Goal: Task Accomplishment & Management: Use online tool/utility

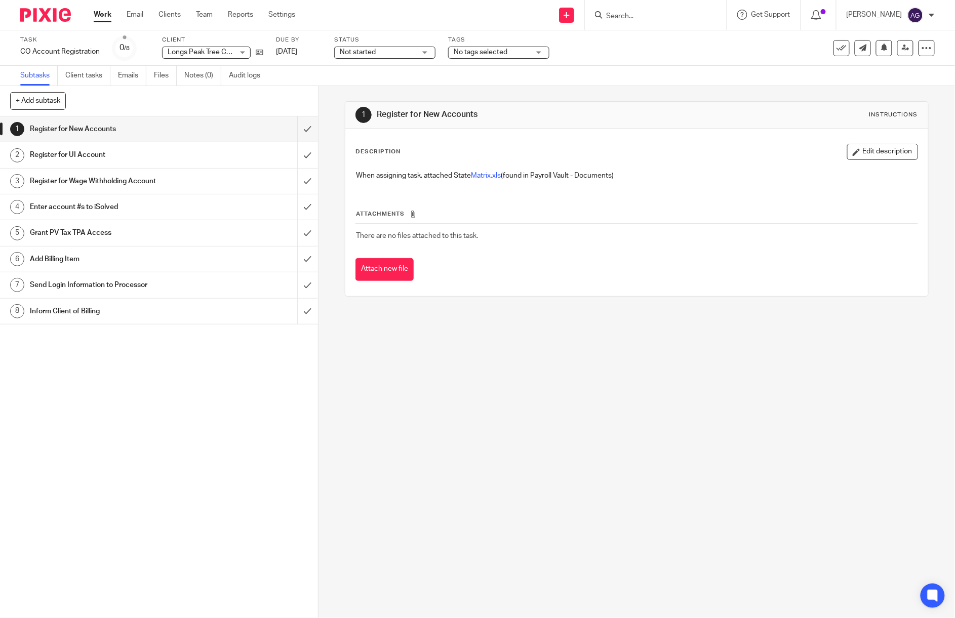
drag, startPoint x: 621, startPoint y: 13, endPoint x: 638, endPoint y: 21, distance: 19.3
click at [621, 13] on input "Search" at bounding box center [650, 16] width 91 height 9
click at [671, 15] on input "Search" at bounding box center [650, 16] width 91 height 9
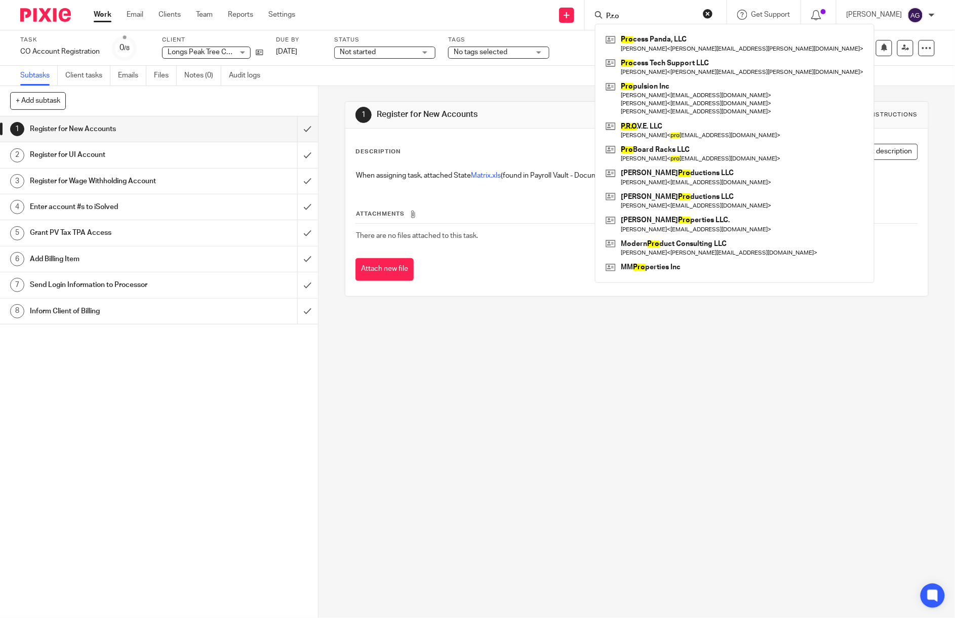
type input "P.r.o"
click button "submit" at bounding box center [0, 0] width 0 height 0
click at [646, 136] on link at bounding box center [734, 130] width 263 height 23
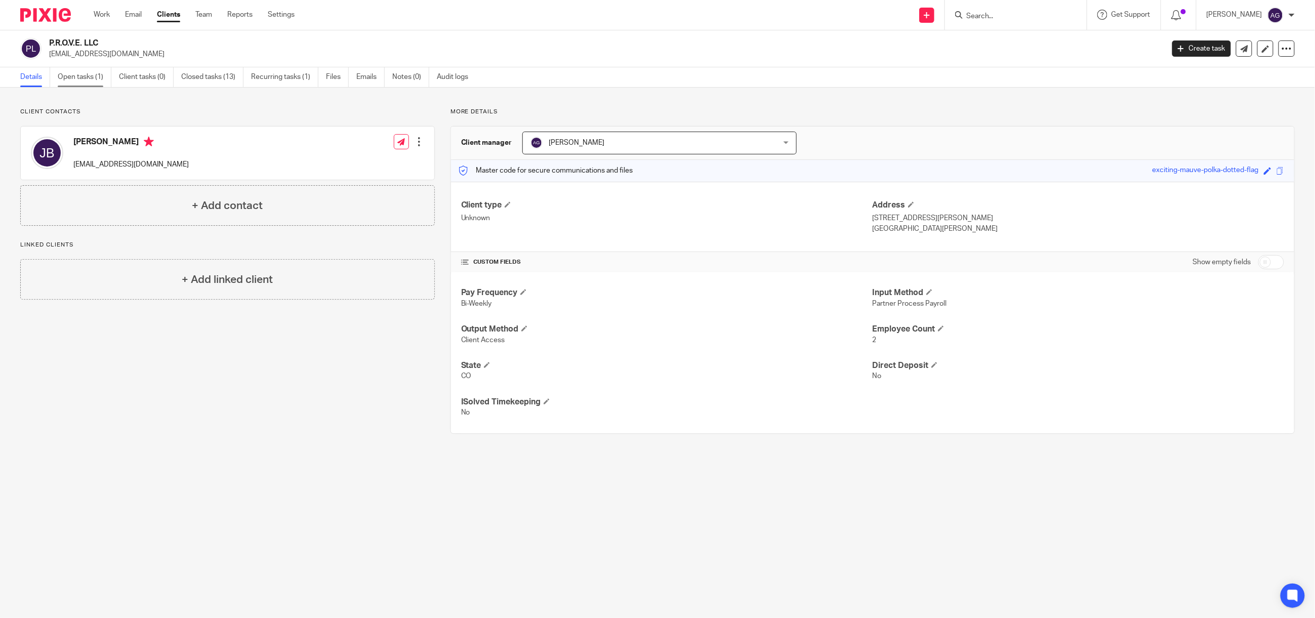
click at [74, 77] on link "Open tasks (1)" at bounding box center [85, 77] width 54 height 20
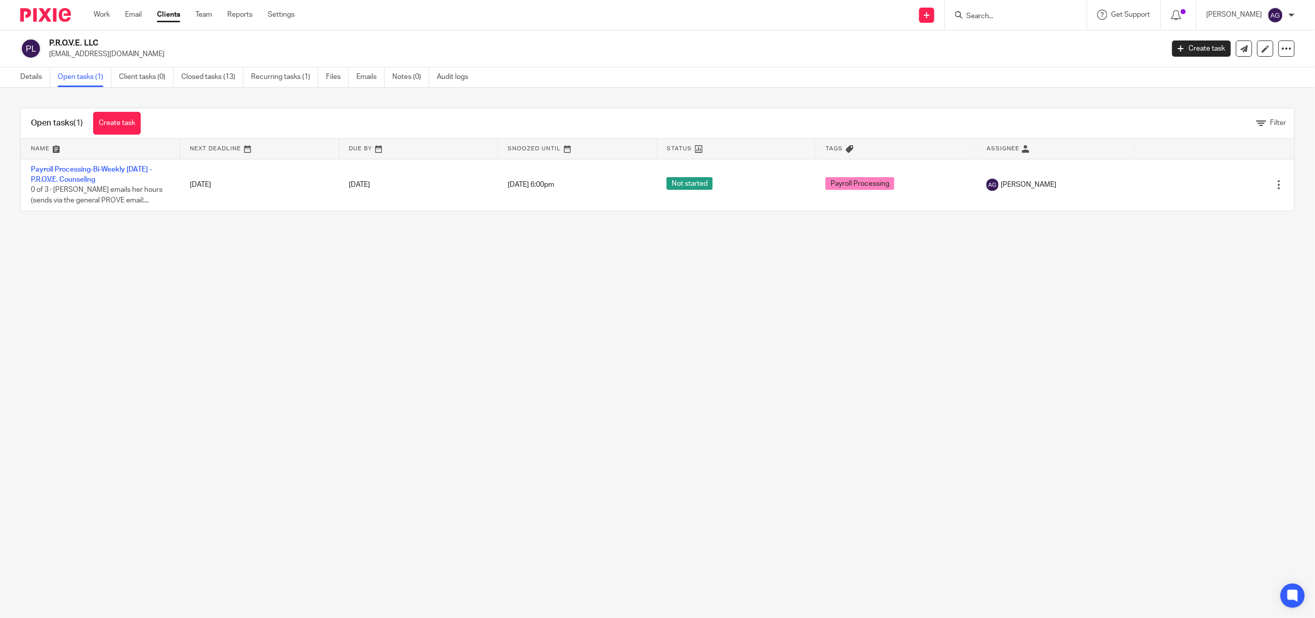
click at [147, 299] on main "P.R.O.V.E. LLC provecounseling@gmail.com Create task Export data Merge Archive …" at bounding box center [657, 309] width 1315 height 618
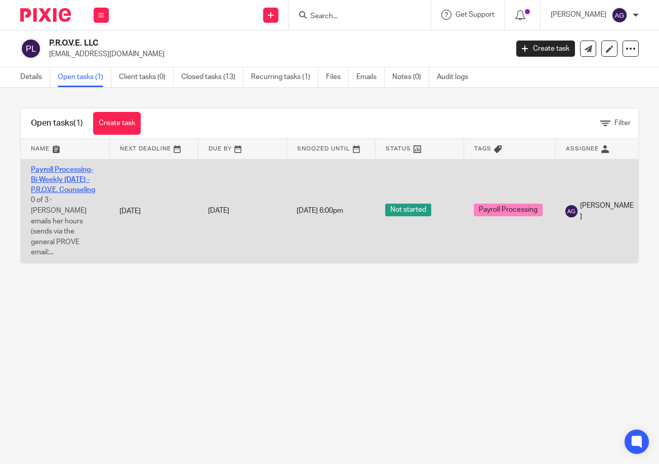
click at [57, 178] on link "Payroll Processing-Bi-Weekly [DATE] - P.R.O.V.E. Counseling" at bounding box center [63, 180] width 64 height 28
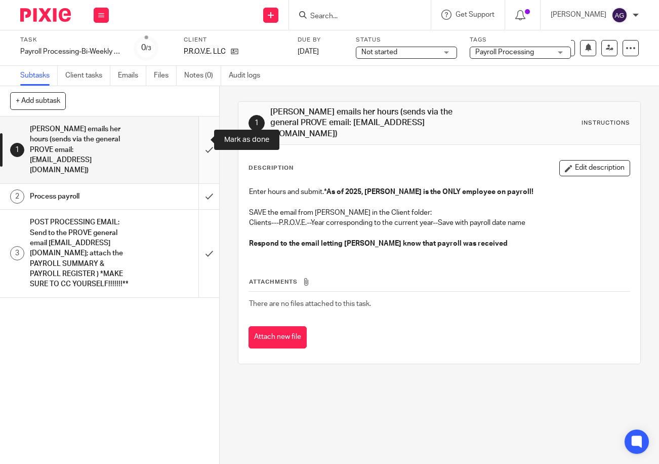
click at [196, 137] on input "submit" at bounding box center [109, 149] width 219 height 67
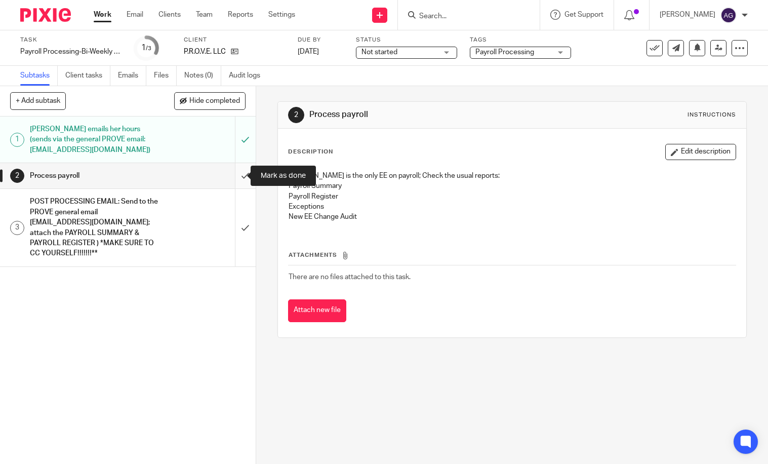
click at [233, 178] on input "submit" at bounding box center [128, 175] width 256 height 25
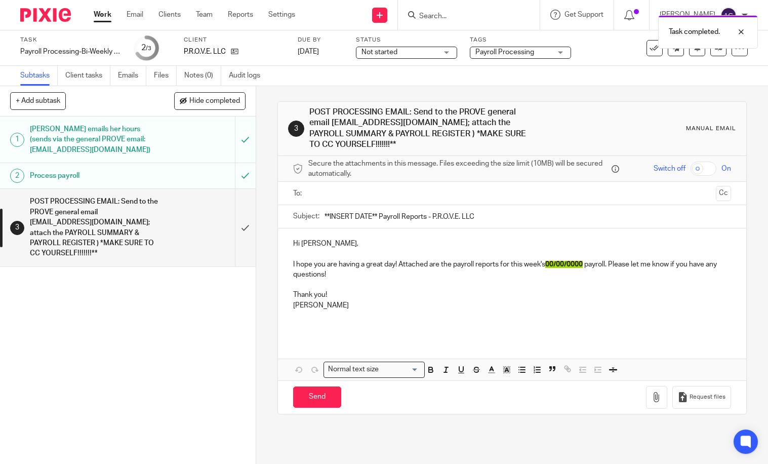
click at [328, 191] on input "text" at bounding box center [512, 193] width 400 height 12
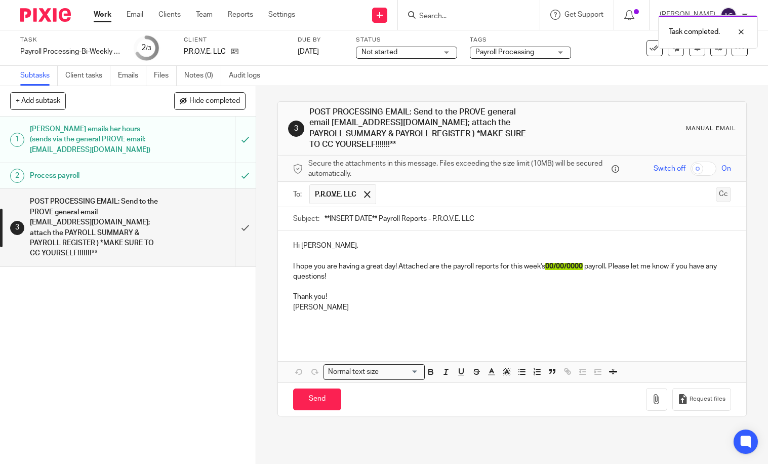
click at [716, 196] on button "Cc" at bounding box center [723, 194] width 15 height 15
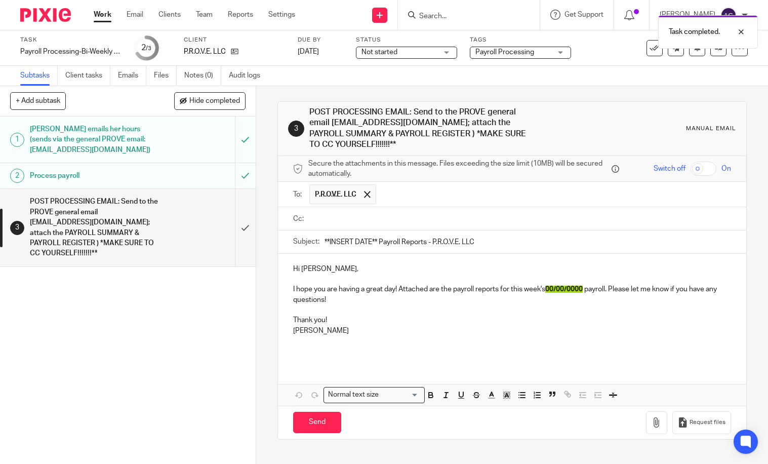
click at [418, 219] on input "text" at bounding box center [519, 219] width 415 height 12
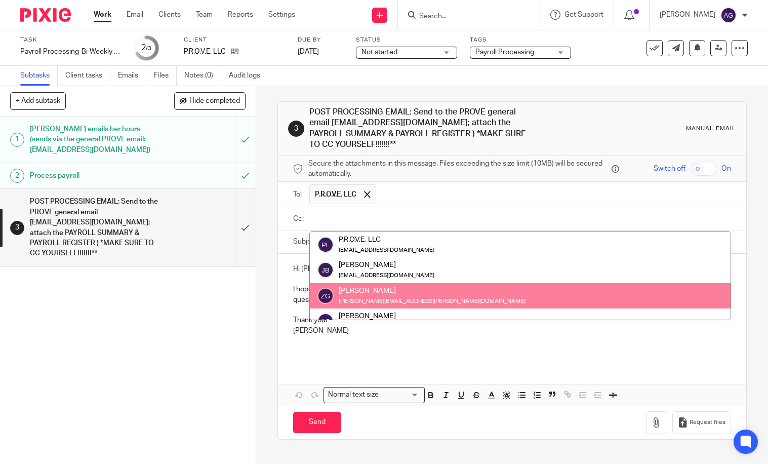
scroll to position [51, 0]
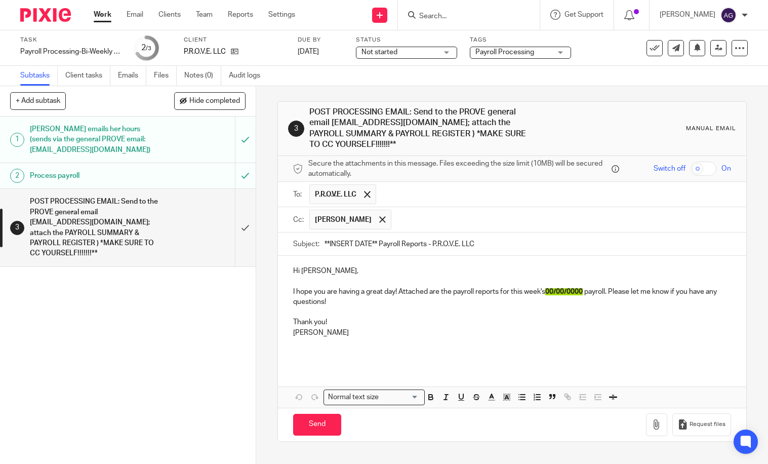
drag, startPoint x: 370, startPoint y: 242, endPoint x: 325, endPoint y: 247, distance: 45.2
click at [325, 247] on input "**INSERT DATE** Payroll Reports - P.R.O.V.E. LLC" at bounding box center [528, 243] width 407 height 23
drag, startPoint x: 374, startPoint y: 243, endPoint x: 320, endPoint y: 241, distance: 53.2
click at [320, 241] on div "Subject: **INSERT DATE** Payroll Reports - P.R.O.V.E. LLC" at bounding box center [512, 243] width 438 height 23
click at [376, 246] on input "**INSERT DATE** Payroll Reports - P.R.O.V.E. LLC" at bounding box center [528, 243] width 407 height 23
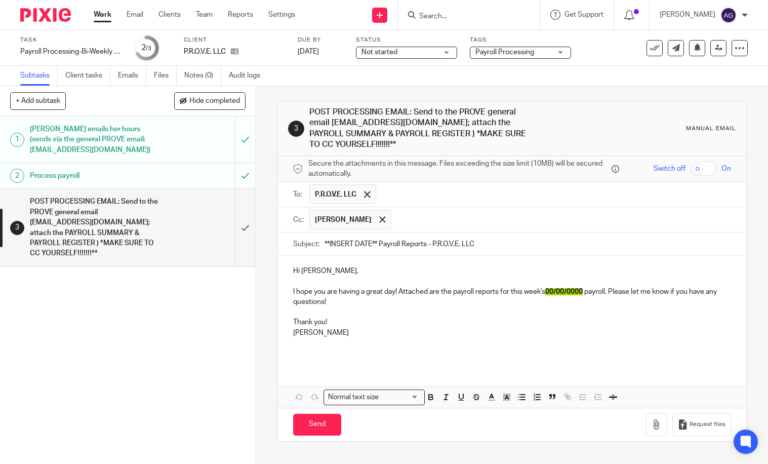
drag, startPoint x: 374, startPoint y: 242, endPoint x: 320, endPoint y: 244, distance: 53.7
click at [320, 244] on div "Subject: **INSERT DATE** Payroll Reports - P.R.O.V.E. LLC" at bounding box center [512, 243] width 438 height 23
type input "August 15th, 2025 Payroll Reports - P.R.O.V.E. LLC"
drag, startPoint x: 585, startPoint y: 290, endPoint x: 547, endPoint y: 293, distance: 38.1
click at [547, 293] on span "00/00/0000" at bounding box center [563, 291] width 37 height 7
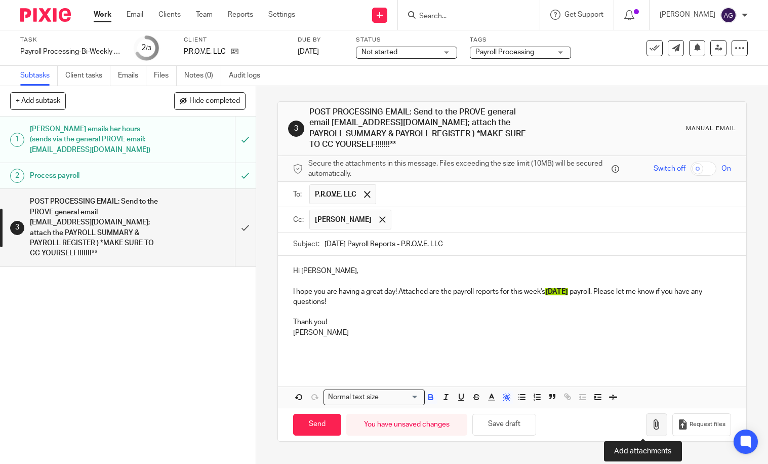
click at [646, 423] on button "button" at bounding box center [656, 424] width 21 height 23
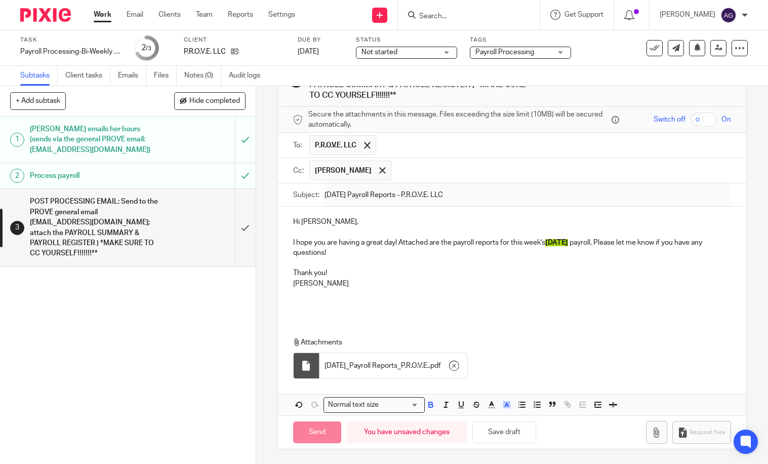
scroll to position [50, 0]
drag, startPoint x: 313, startPoint y: 280, endPoint x: 281, endPoint y: 285, distance: 31.8
click at [281, 285] on div "Hi Dr. Burt, I hope you are having a great day! Attached are the payroll report…" at bounding box center [512, 261] width 468 height 110
drag, startPoint x: 315, startPoint y: 284, endPoint x: 280, endPoint y: 287, distance: 35.1
click at [280, 287] on div "Hi Dr. Burt, I hope you are having a great day! Attached are the payroll report…" at bounding box center [512, 261] width 468 height 110
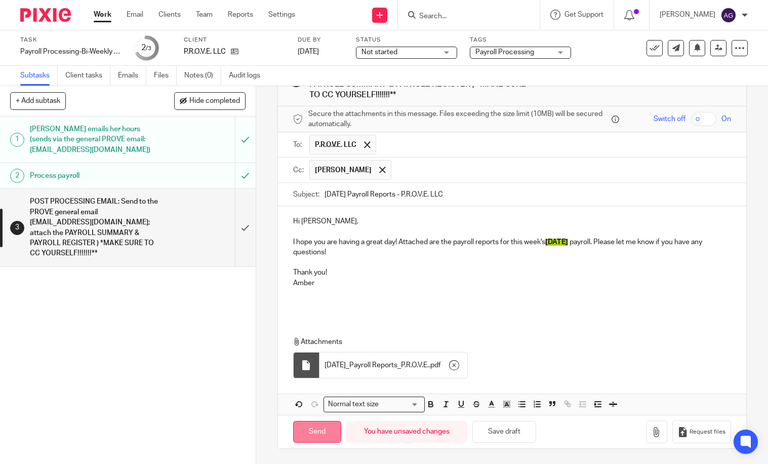
click at [318, 429] on input "Send" at bounding box center [317, 432] width 48 height 22
click at [234, 220] on input "submit" at bounding box center [128, 227] width 256 height 77
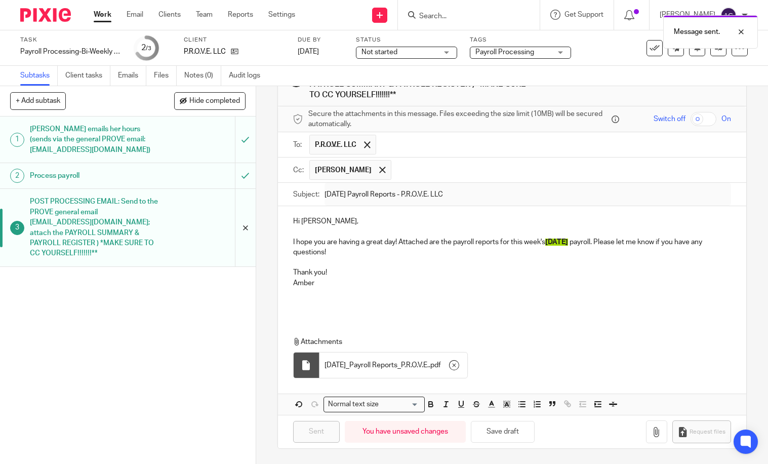
type input "Sent"
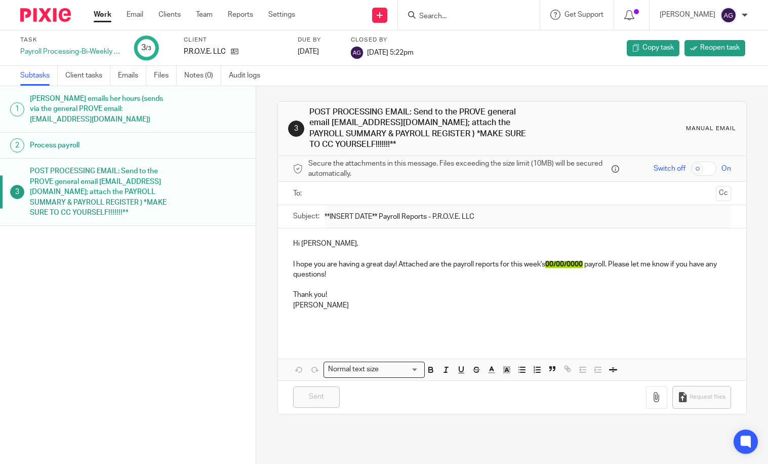
drag, startPoint x: 105, startPoint y: 13, endPoint x: 95, endPoint y: 29, distance: 18.8
click at [105, 13] on link "Work" at bounding box center [103, 15] width 18 height 10
